Goal: Find specific page/section: Find specific page/section

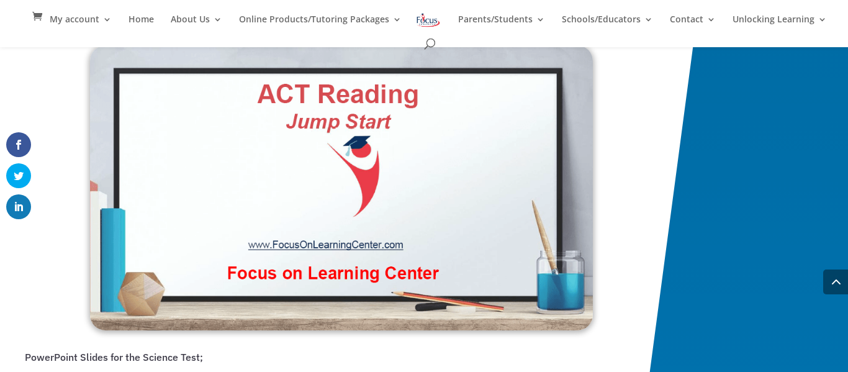
scroll to position [1708, 0]
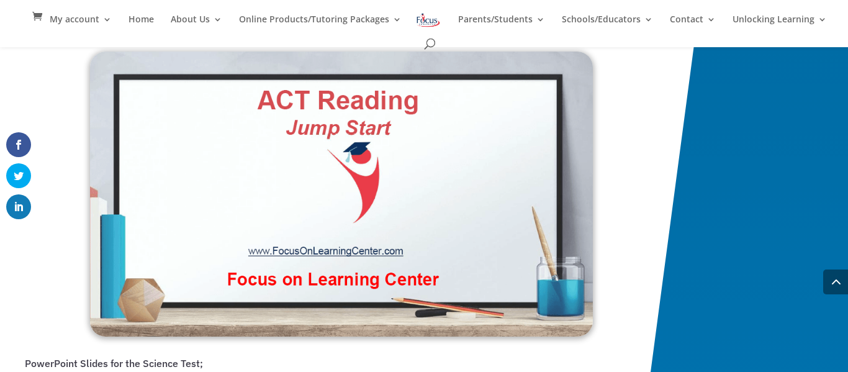
click at [377, 191] on img at bounding box center [341, 194] width 503 height 285
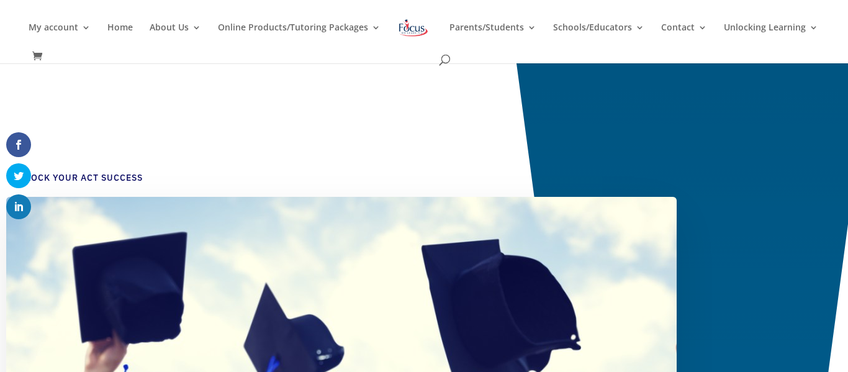
scroll to position [1697, 0]
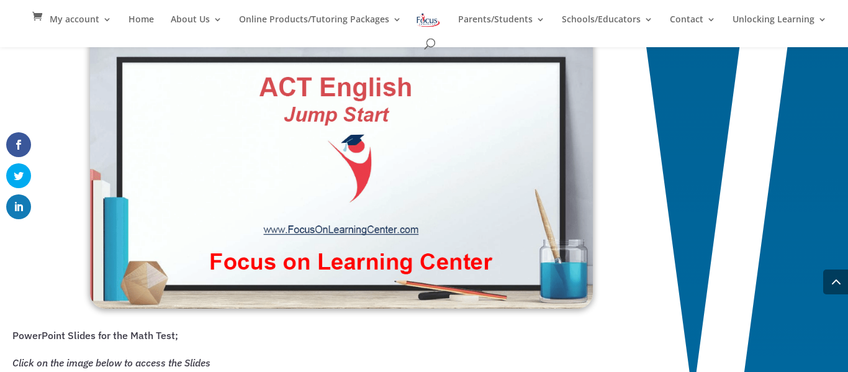
scroll to position [986, 0]
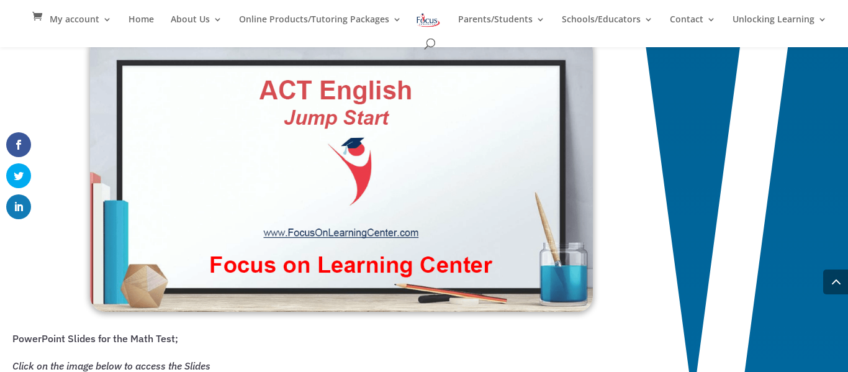
click at [428, 182] on img at bounding box center [341, 173] width 503 height 276
